Goal: Transaction & Acquisition: Purchase product/service

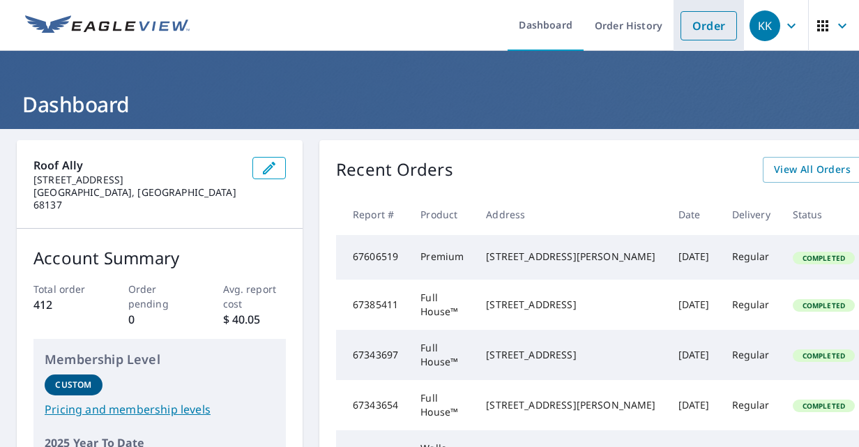
click at [688, 26] on link "Order" at bounding box center [708, 25] width 56 height 29
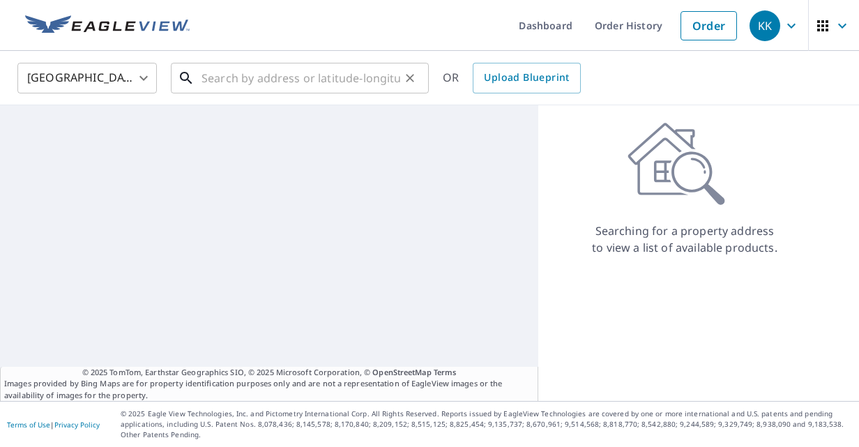
click at [229, 81] on input "text" at bounding box center [300, 78] width 199 height 39
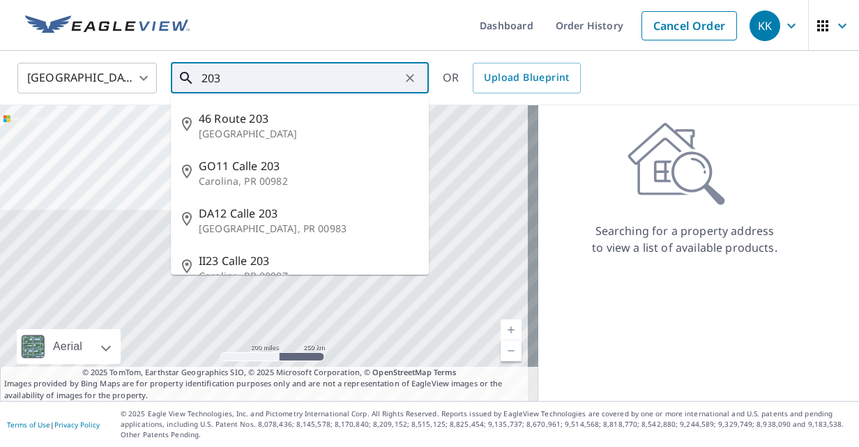
click at [241, 84] on input "203" at bounding box center [300, 78] width 199 height 39
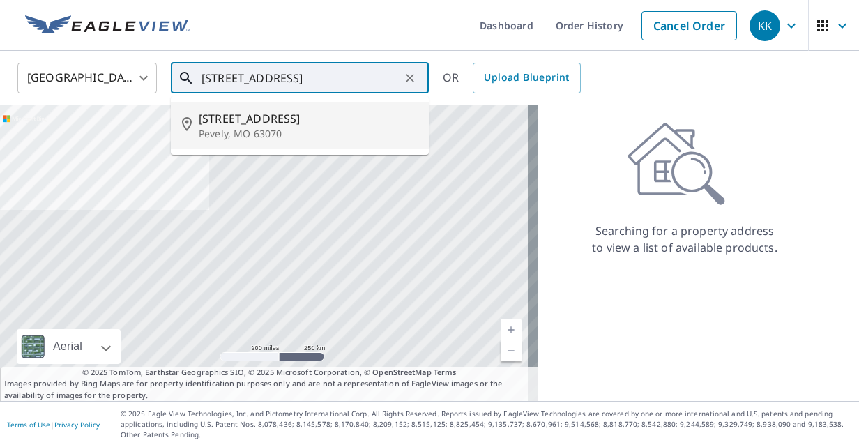
click at [241, 128] on p "Pevely, MO 63070" at bounding box center [308, 134] width 219 height 14
type input "[STREET_ADDRESS]"
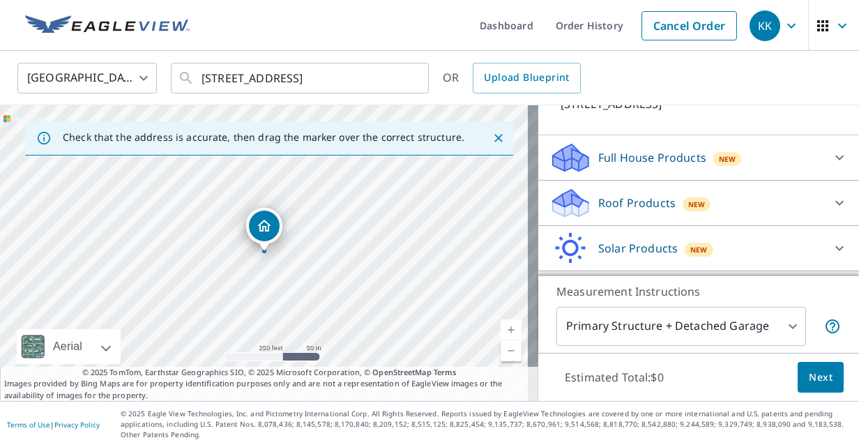
scroll to position [116, 0]
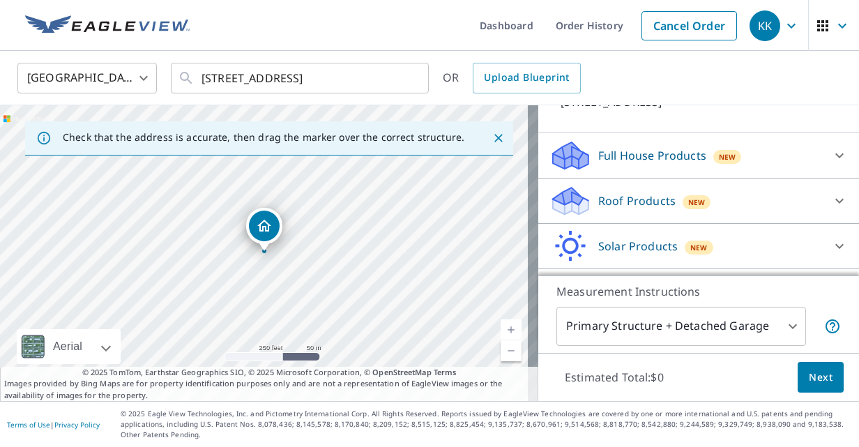
click at [769, 202] on div "Roof Products New" at bounding box center [685, 201] width 273 height 33
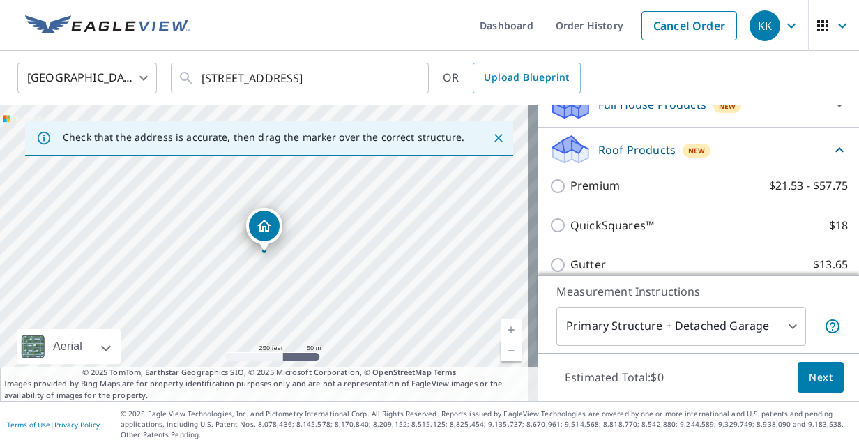
scroll to position [170, 0]
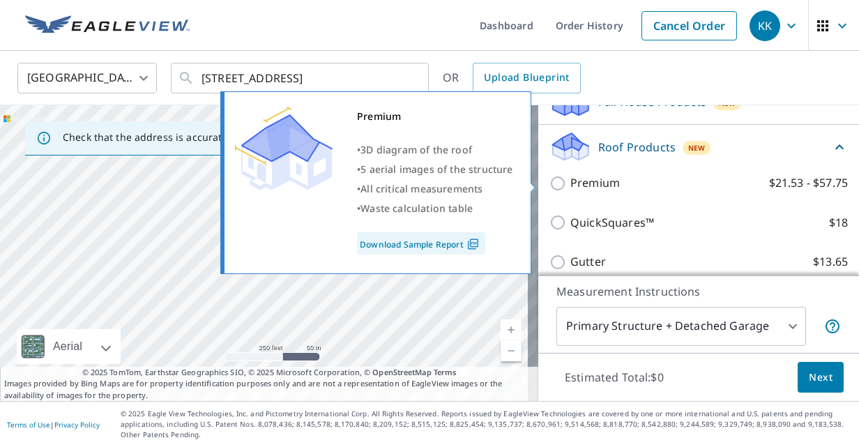
click at [549, 180] on input "Premium $21.53 - $57.75" at bounding box center [559, 183] width 21 height 17
checkbox input "true"
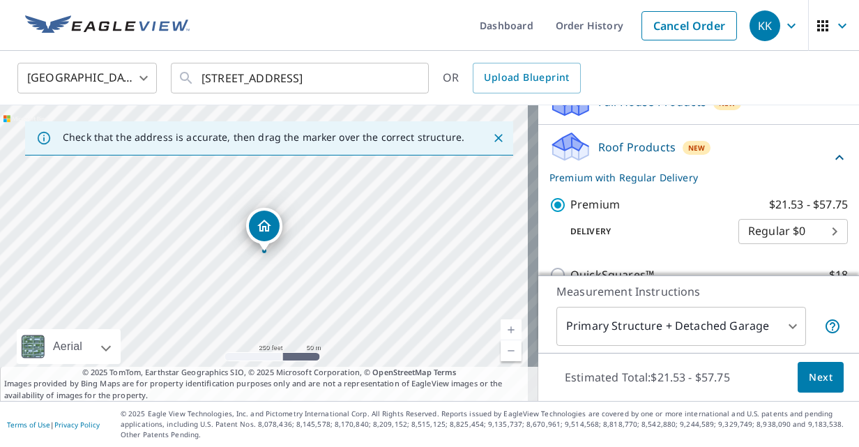
click at [822, 383] on button "Next" at bounding box center [820, 377] width 46 height 31
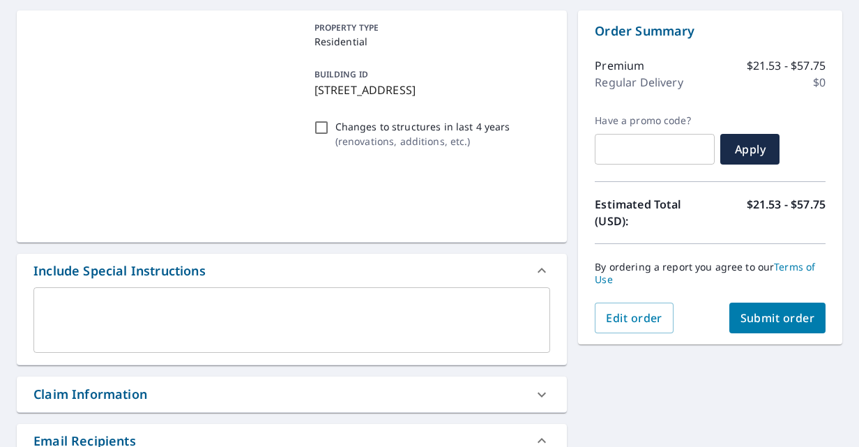
scroll to position [137, 0]
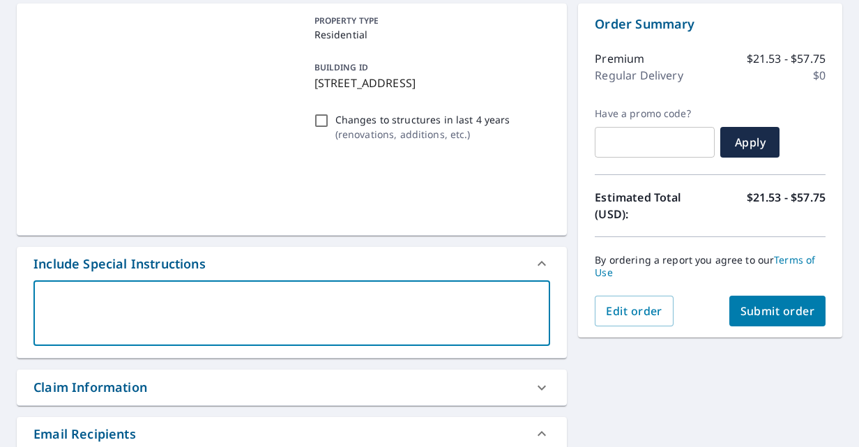
click at [357, 321] on textarea at bounding box center [291, 313] width 497 height 40
type textarea "d"
type textarea "x"
type textarea "do"
type textarea "x"
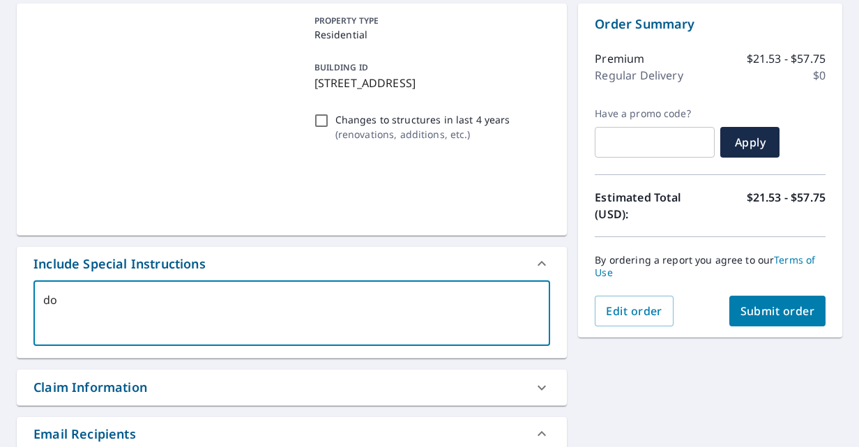
type textarea "don"
type textarea "x"
type textarea "don"
type textarea "x"
type textarea "don a"
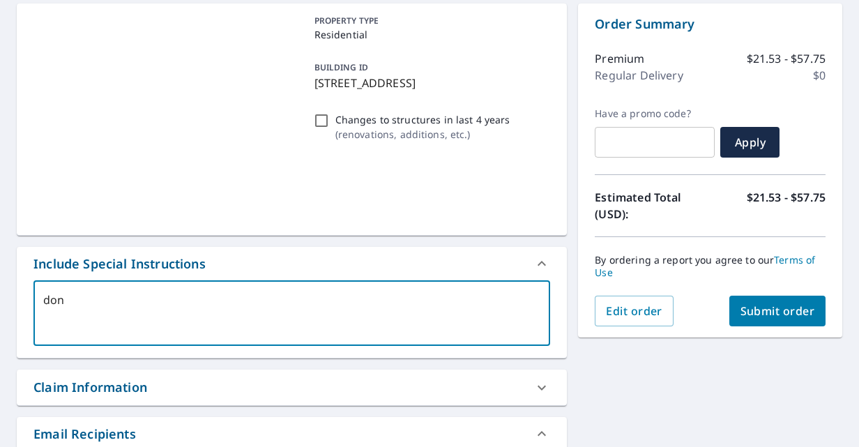
type textarea "x"
type textarea "don an"
type textarea "x"
type textarea "don and"
type textarea "x"
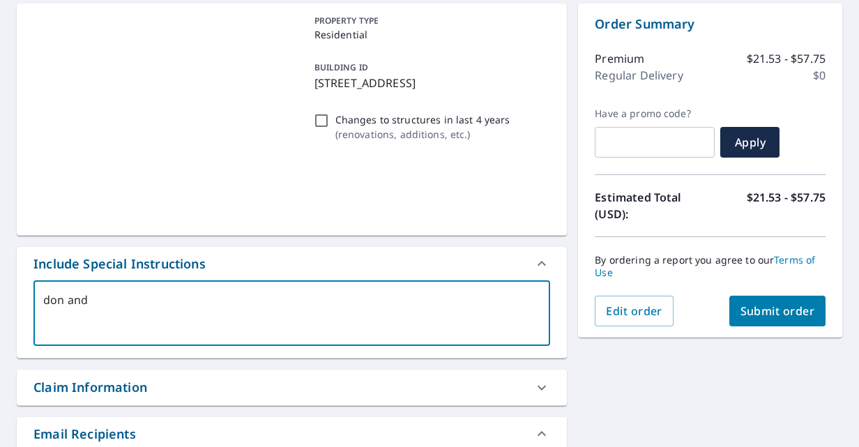
type textarea "don and"
type textarea "x"
type textarea "don and p"
type textarea "x"
type textarea "don and pa"
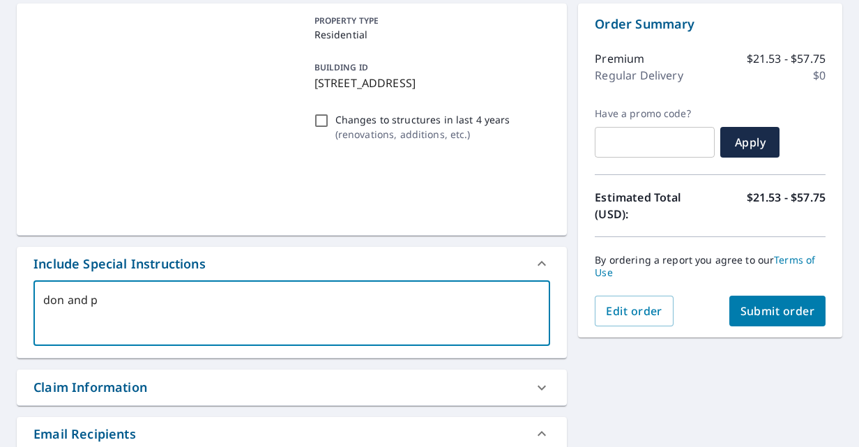
type textarea "x"
type textarea "don and [PERSON_NAME]"
type textarea "x"
type textarea "don and [PERSON_NAME]"
type textarea "x"
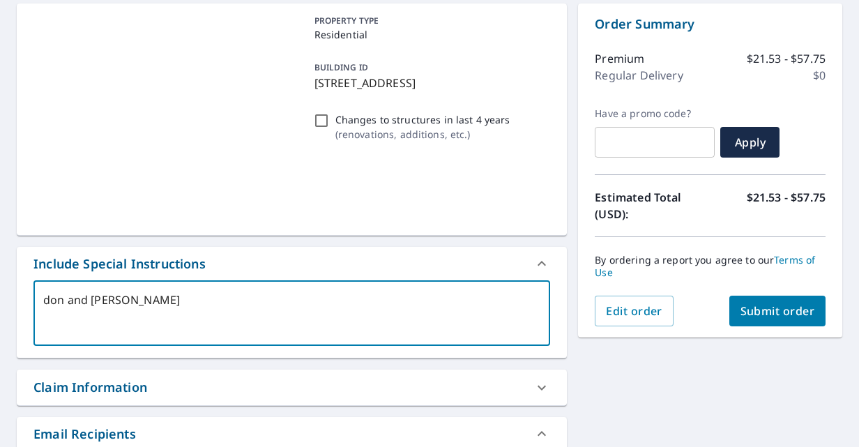
type textarea "don and [PERSON_NAME] b"
type textarea "x"
type textarea "don and [PERSON_NAME]"
type textarea "x"
type textarea "don and [PERSON_NAME]"
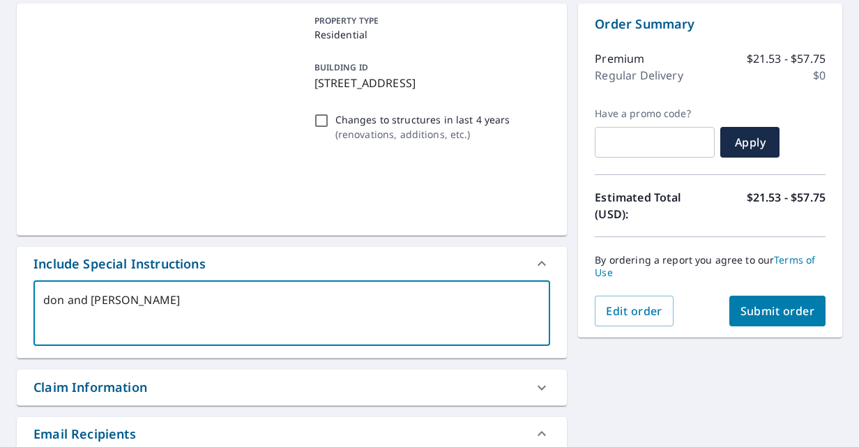
type textarea "x"
type textarea "don and [PERSON_NAME]"
type textarea "x"
type textarea "don and [PERSON_NAME]"
type textarea "x"
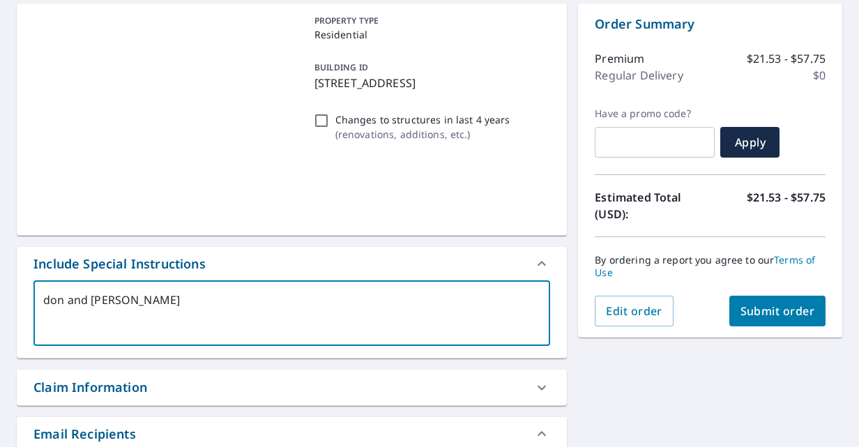
type textarea "don and [PERSON_NAME]"
type textarea "x"
type textarea "don and [PERSON_NAME]"
type textarea "x"
type textarea "don and [PERSON_NAME]"
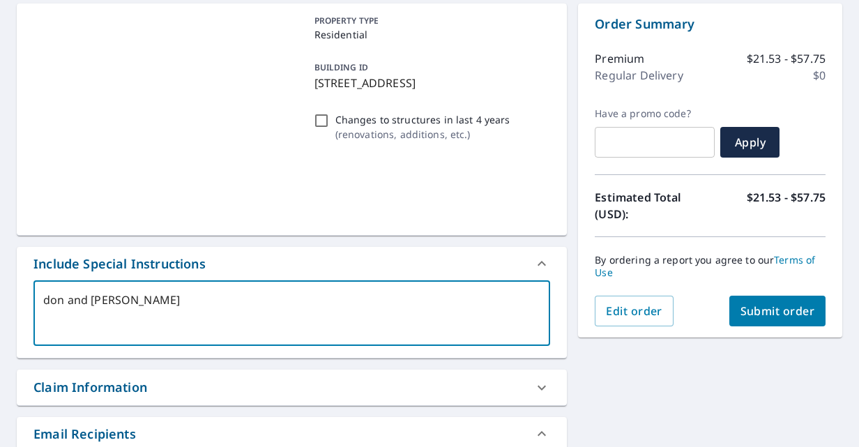
type textarea "x"
type textarea "don and [PERSON_NAME] b"
type textarea "x"
type textarea "don and [PERSON_NAME]"
type textarea "x"
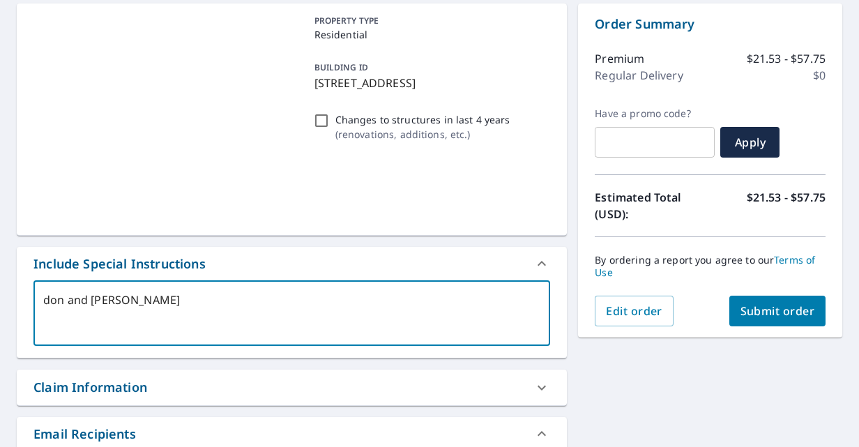
type textarea "don and [PERSON_NAME]"
type textarea "x"
type textarea "don and [PERSON_NAME]"
type textarea "x"
type textarea "don and [PERSON_NAME]"
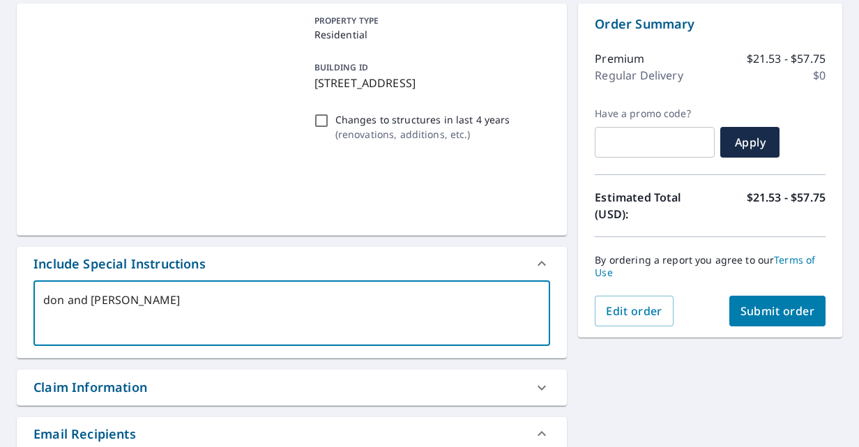
type textarea "x"
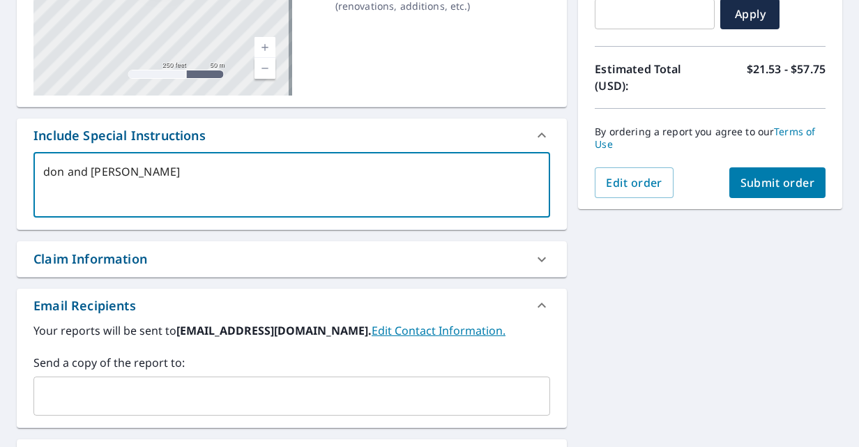
scroll to position [344, 0]
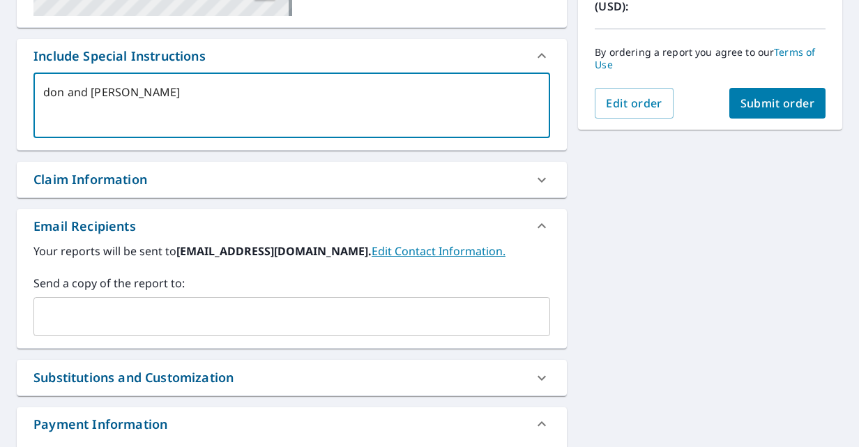
type textarea "don and [PERSON_NAME]"
type textarea "x"
click at [264, 316] on input "text" at bounding box center [281, 316] width 483 height 26
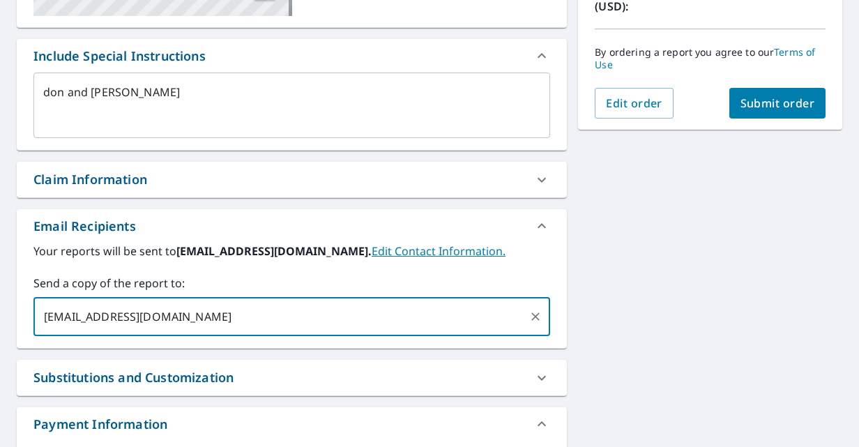
type input "[EMAIL_ADDRESS][DOMAIN_NAME]"
click at [756, 103] on span "Submit order" at bounding box center [777, 103] width 75 height 15
type textarea "x"
